Goal: Transaction & Acquisition: Book appointment/travel/reservation

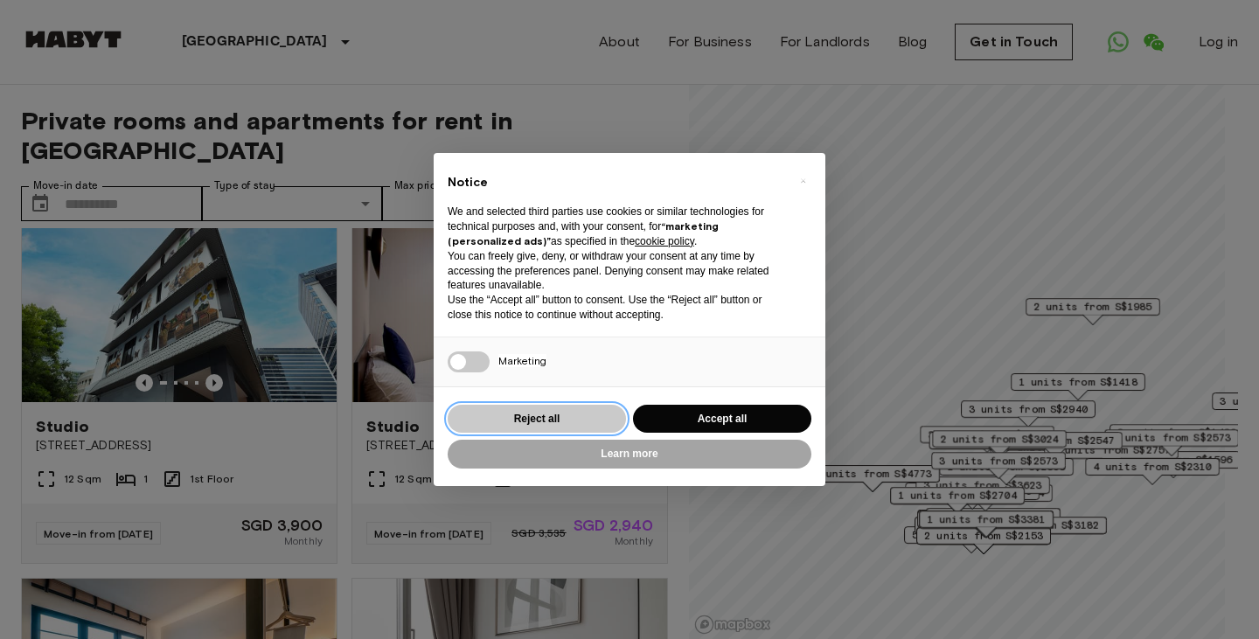
click at [604, 410] on button "Reject all" at bounding box center [536, 419] width 178 height 29
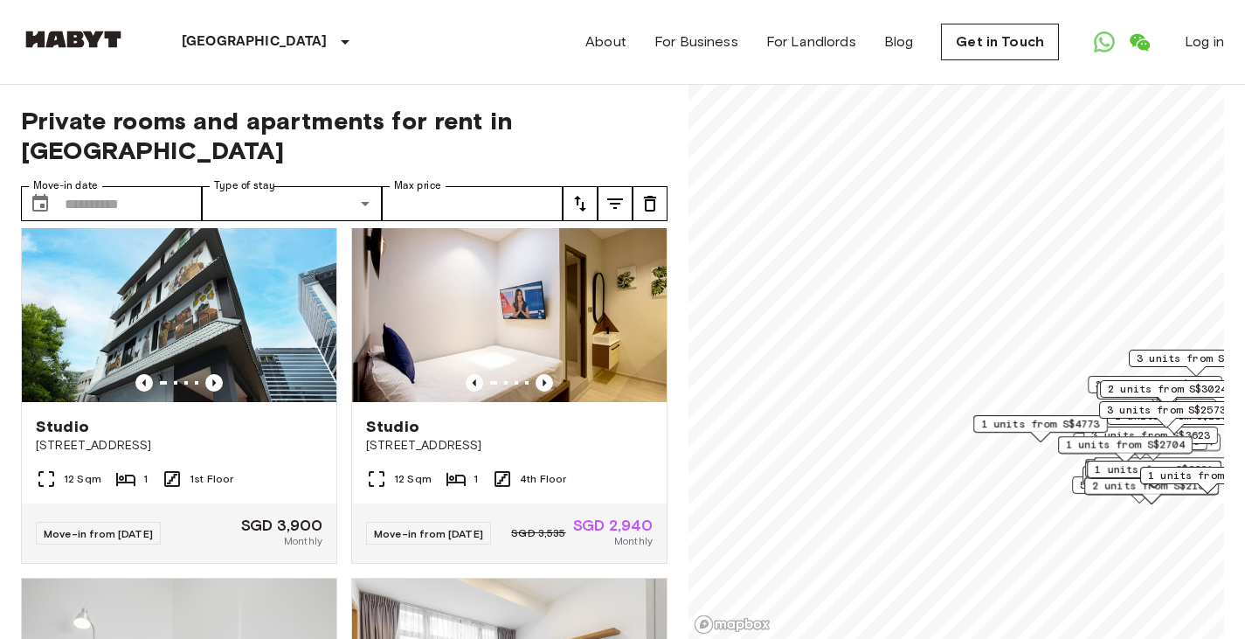
scroll to position [458, 0]
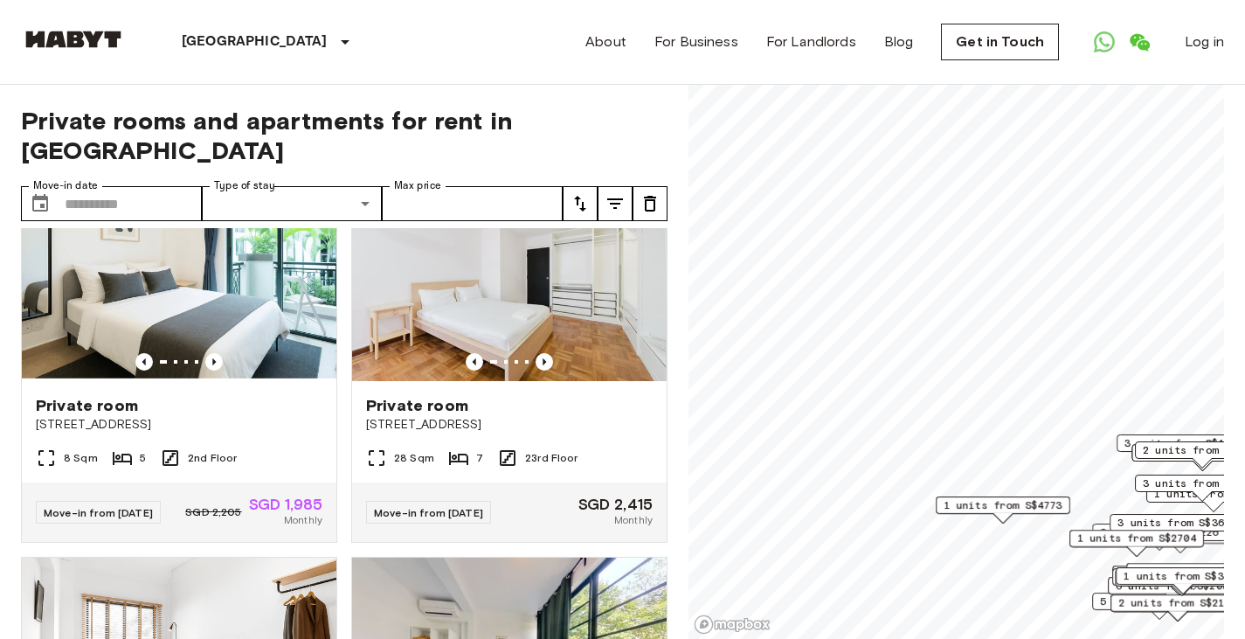
scroll to position [51, 0]
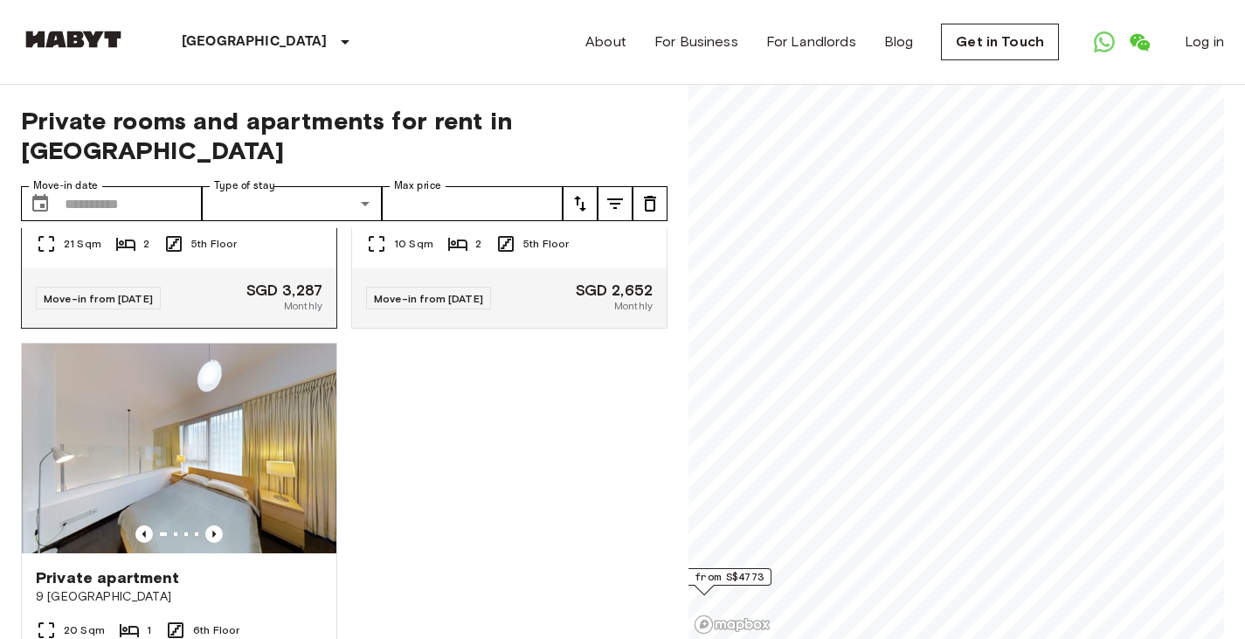
scroll to position [382, 0]
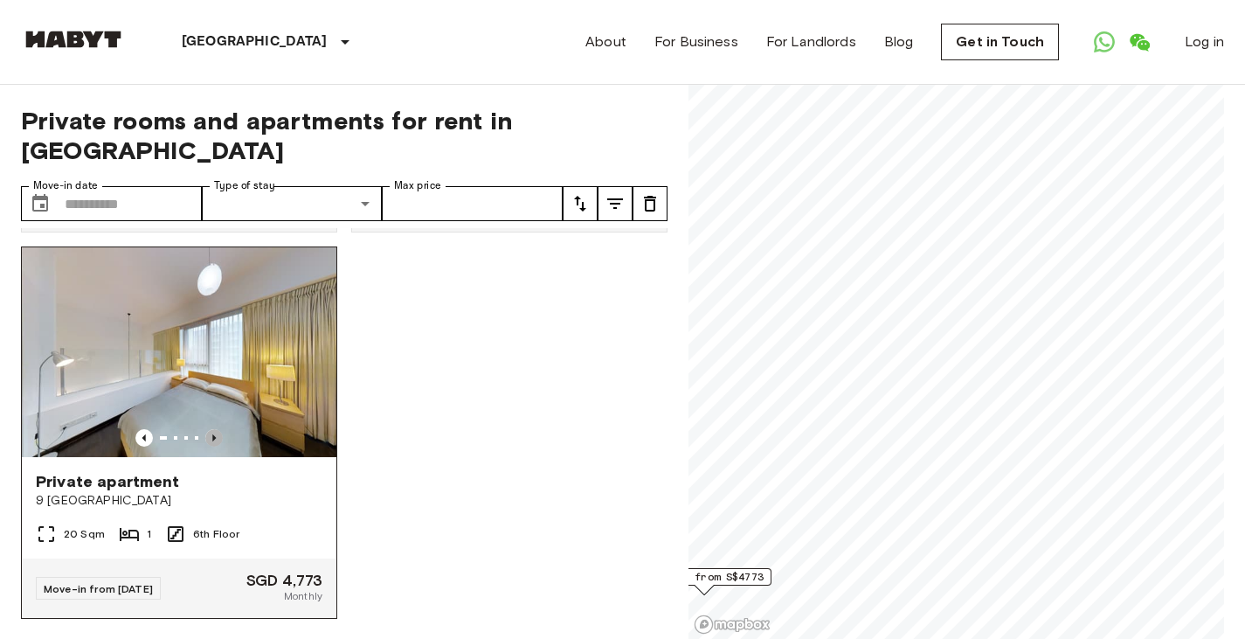
click at [207, 429] on icon "Previous image" at bounding box center [213, 437] width 17 height 17
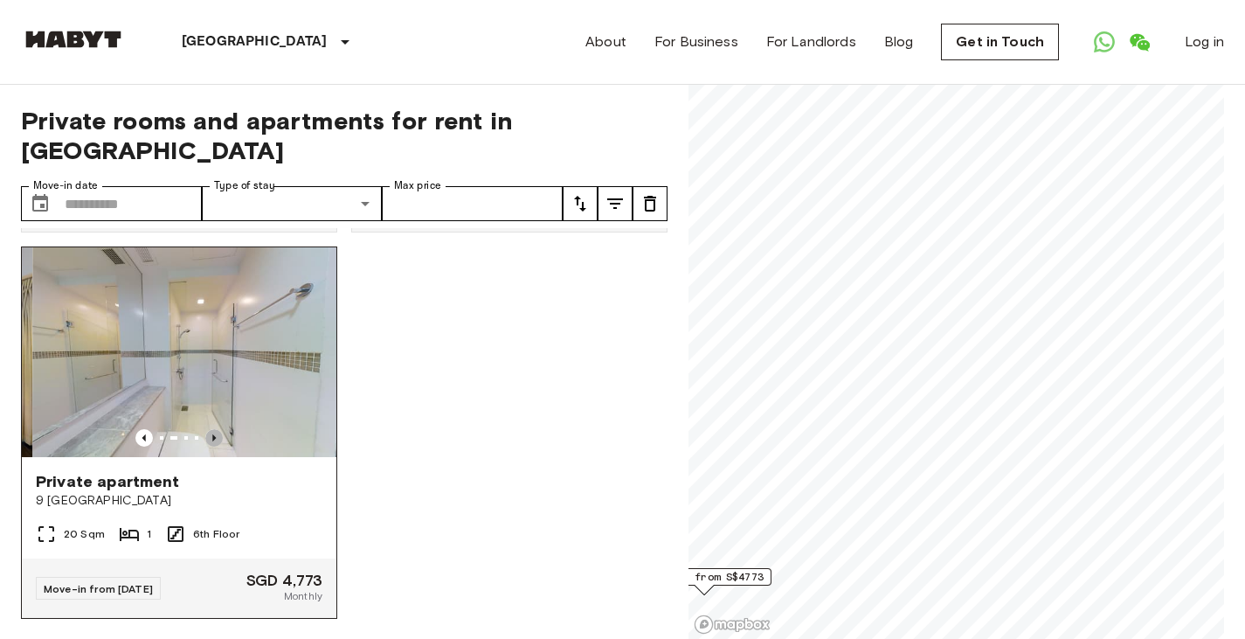
click at [207, 429] on icon "Previous image" at bounding box center [213, 437] width 17 height 17
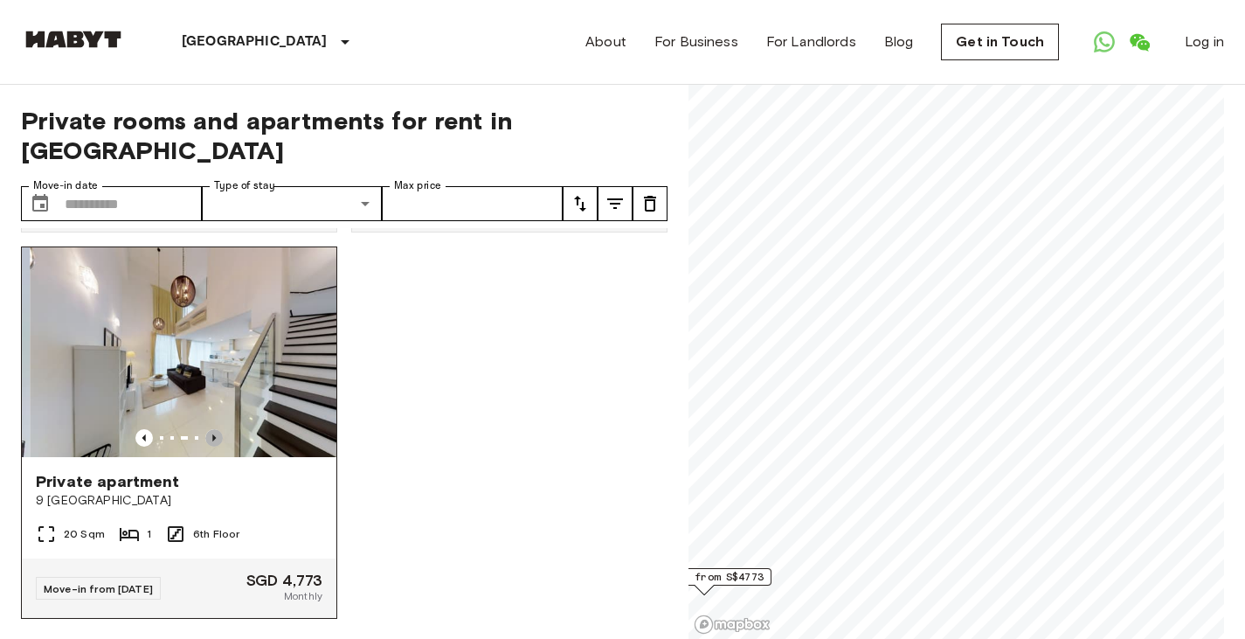
click at [207, 429] on icon "Previous image" at bounding box center [213, 437] width 17 height 17
